Goal: Task Accomplishment & Management: Use online tool/utility

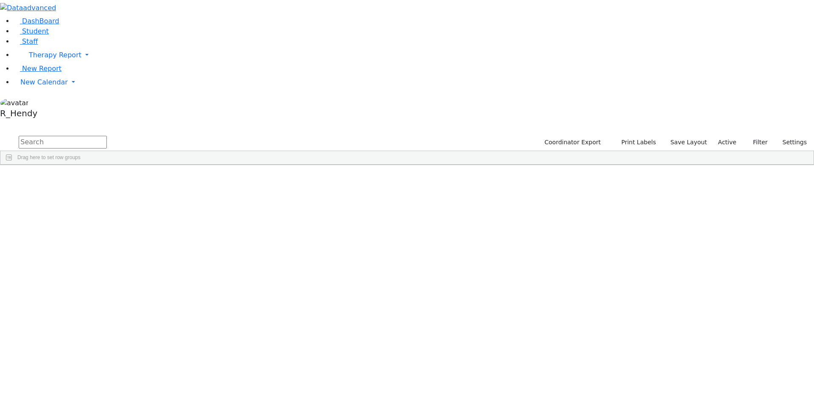
click at [107, 136] on input "text" at bounding box center [63, 142] width 88 height 13
type input "mash"
click at [108, 179] on div "Minz" at bounding box center [81, 185] width 53 height 12
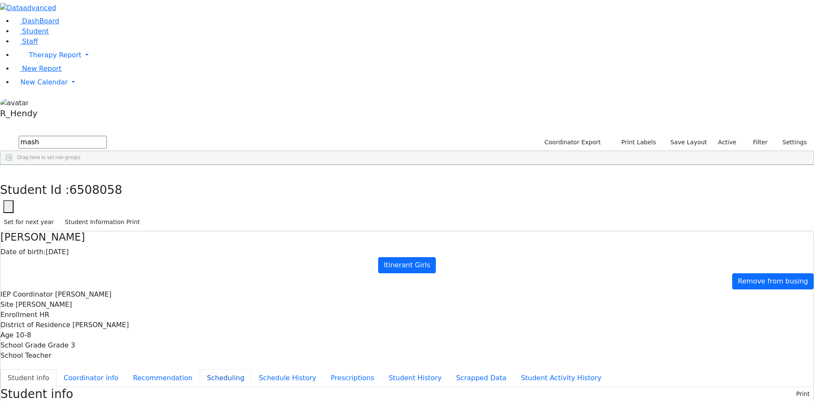
click at [200, 369] on button "Scheduling" at bounding box center [226, 378] width 52 height 18
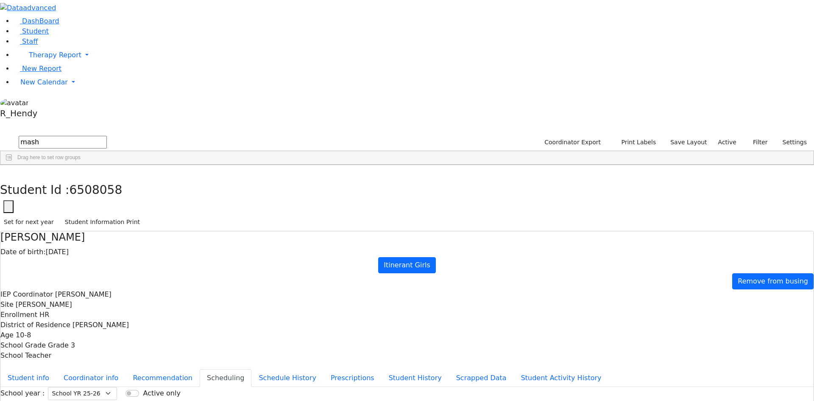
click at [47, 86] on span "New Calendar" at bounding box center [43, 82] width 47 height 8
click at [39, 103] on span "Calendar" at bounding box center [33, 99] width 31 height 8
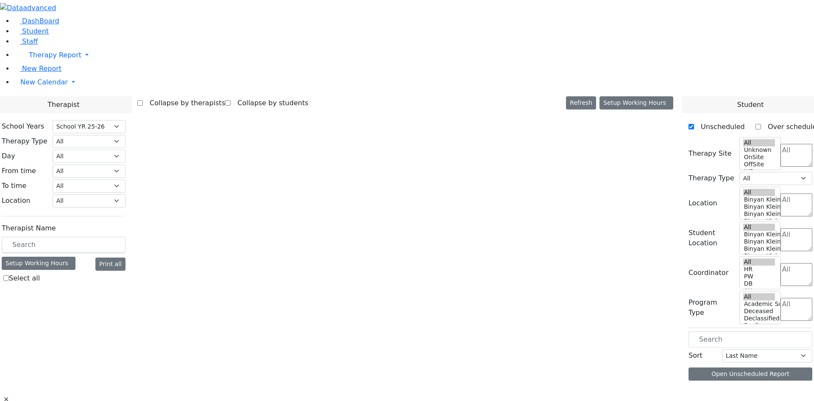
select select "212"
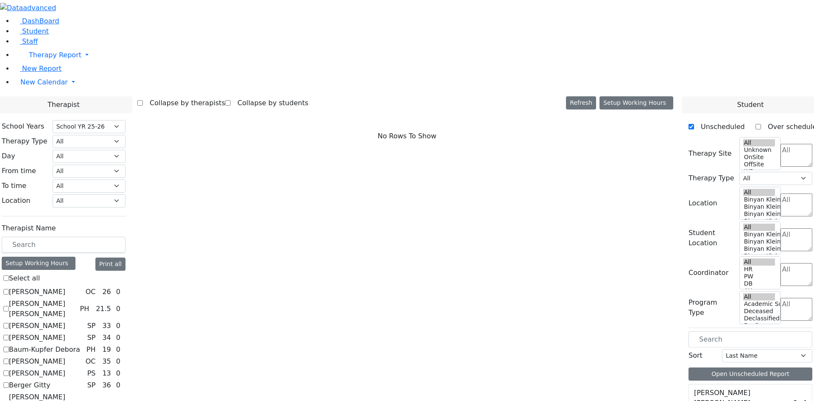
scroll to position [127, 0]
checkbox input "true"
select select "3"
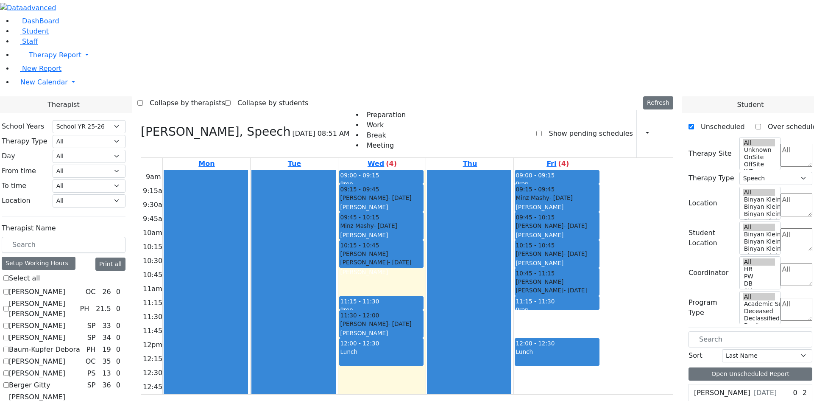
click at [555, 340] on span "12:00 - 12:30" at bounding box center [535, 343] width 39 height 7
click at [602, 261] on div "9am 9:15am 9:30am 9:45am 10am 10:15am 10:30am 10:45am 11am 11:15am 11:30am 11:4…" at bounding box center [371, 282] width 461 height 224
click at [602, 268] on div "9am 9:15am 9:30am 9:45am 10am 10:15am 10:30am 10:45am 11am 11:15am 11:30am 11:4…" at bounding box center [371, 282] width 461 height 224
